Goal: Task Accomplishment & Management: Complete application form

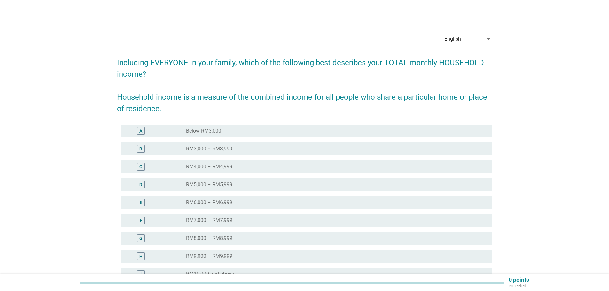
click at [215, 181] on div "radio_button_unchecked RM5,000 – RM5,999" at bounding box center [336, 185] width 301 height 8
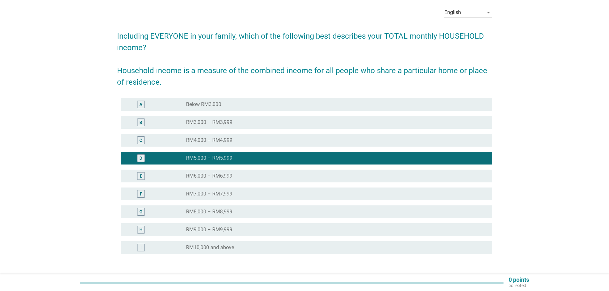
scroll to position [73, 0]
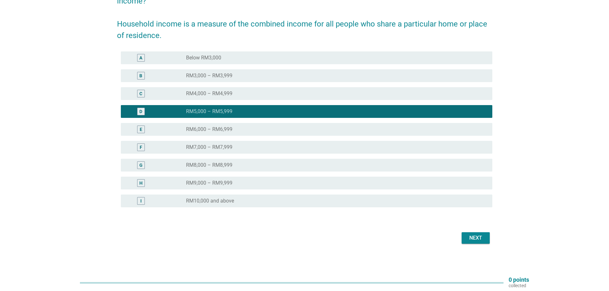
click at [475, 238] on div "Next" at bounding box center [476, 238] width 18 height 8
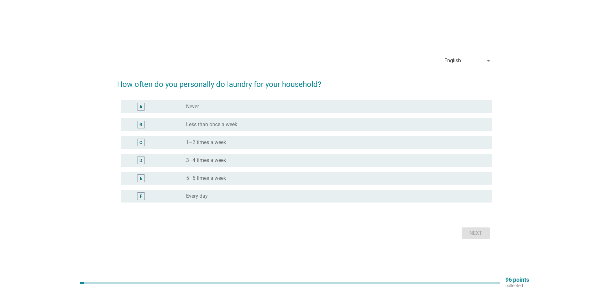
click at [195, 142] on label "1–2 times a week" at bounding box center [206, 142] width 40 height 6
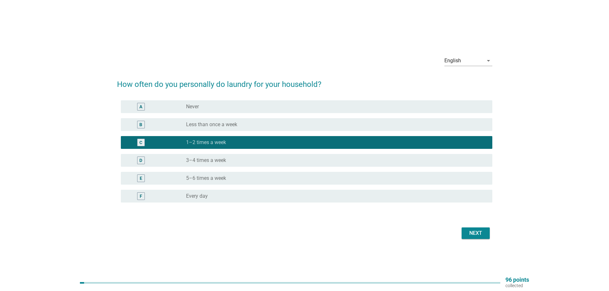
click at [481, 230] on div "Next" at bounding box center [476, 234] width 18 height 8
